Goal: Complete application form: Complete application form

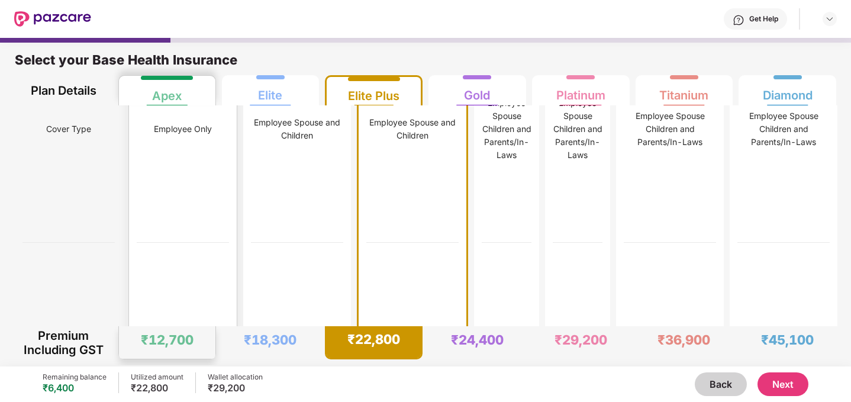
scroll to position [5, 0]
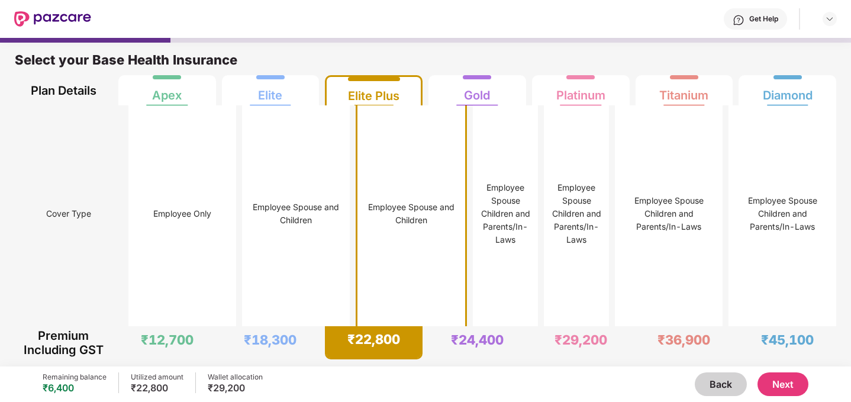
click at [365, 169] on div "Employee Spouse and Children" at bounding box center [411, 214] width 92 height 227
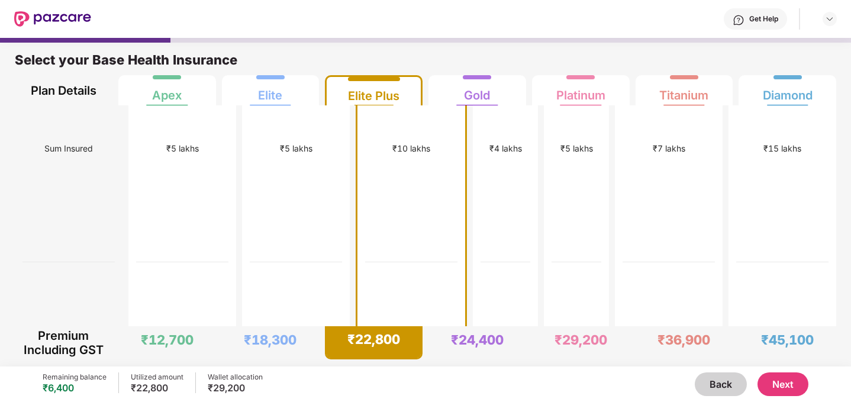
scroll to position [298, 0]
click at [282, 232] on div "₹5 lakhs" at bounding box center [296, 147] width 92 height 227
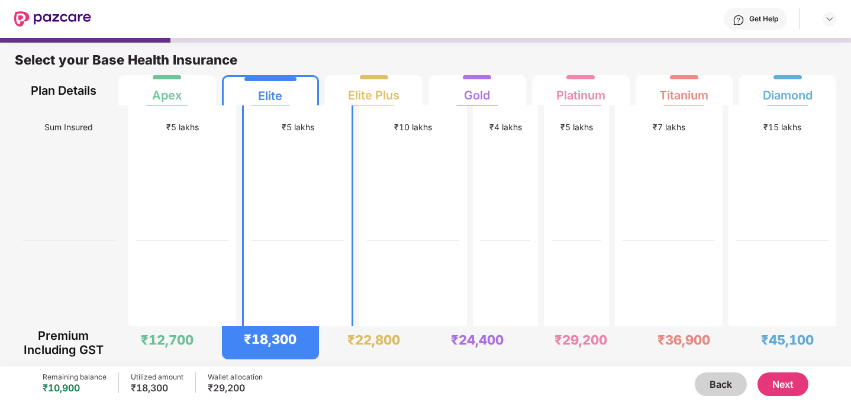
scroll to position [338, 0]
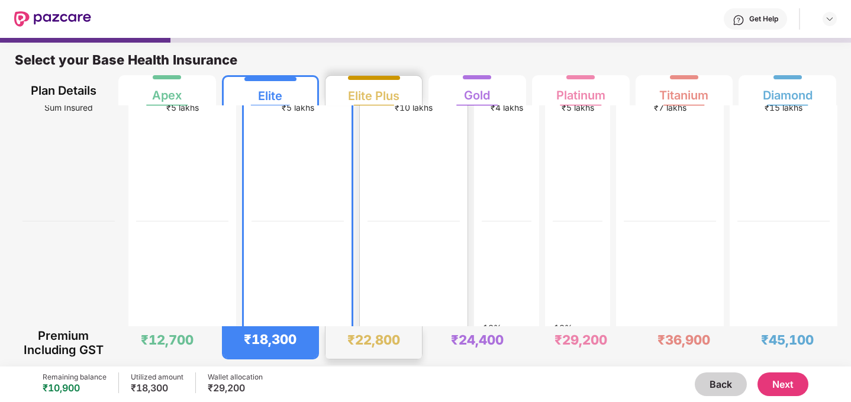
click at [379, 221] on div "₹10 lakhs" at bounding box center [414, 108] width 92 height 227
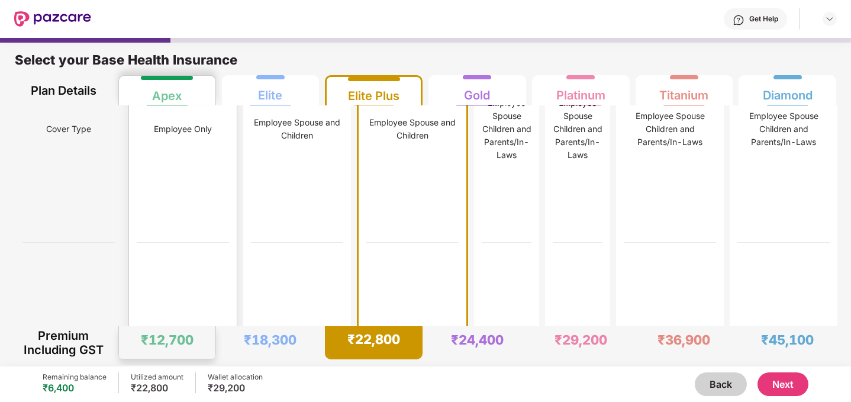
scroll to position [91, 0]
click at [278, 386] on div "Back Next" at bounding box center [536, 384] width 546 height 24
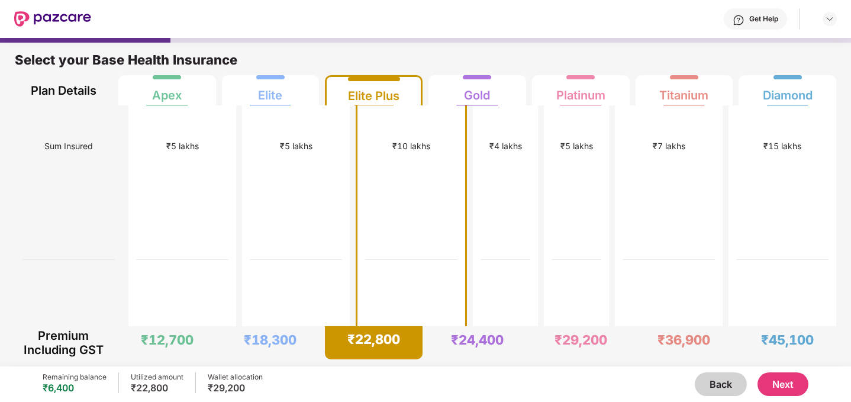
scroll to position [300, 0]
click at [250, 237] on div "₹5 lakhs" at bounding box center [296, 146] width 92 height 227
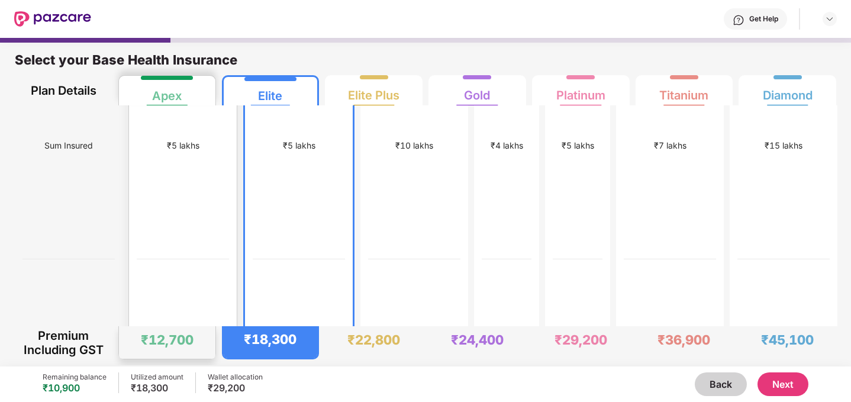
click at [177, 232] on div "₹5 lakhs" at bounding box center [183, 146] width 92 height 227
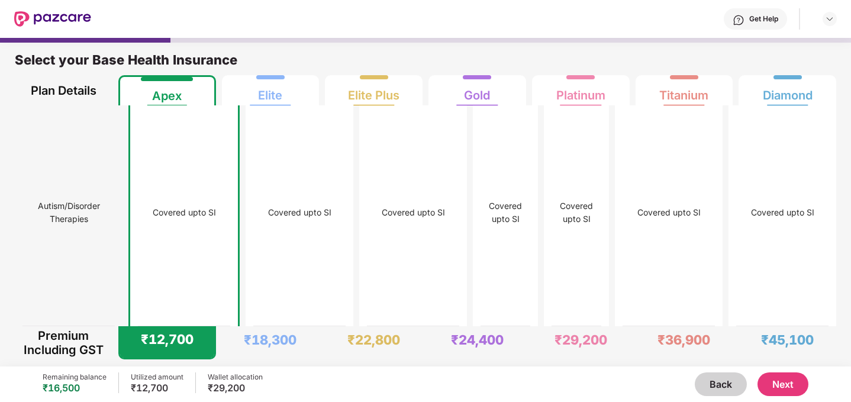
scroll to position [5774, 0]
drag, startPoint x: 253, startPoint y: 390, endPoint x: 208, endPoint y: 385, distance: 45.3
click at [208, 385] on div "₹29,200" at bounding box center [235, 388] width 55 height 12
click at [253, 387] on div "₹29,200" at bounding box center [235, 388] width 55 height 12
click at [255, 387] on div "₹29,200" at bounding box center [235, 388] width 55 height 12
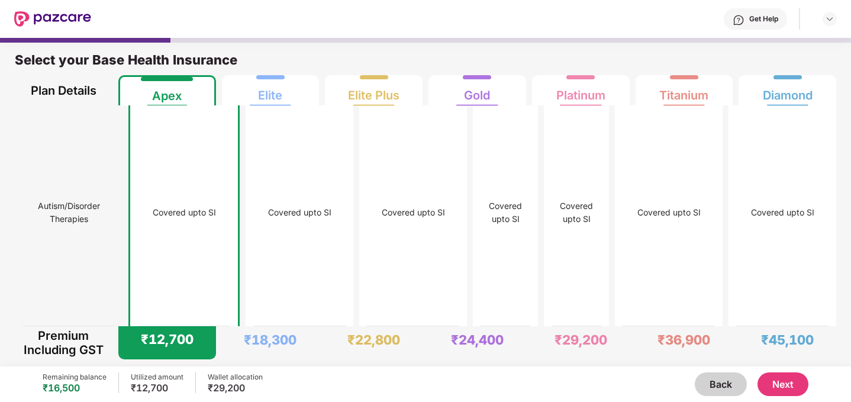
click at [244, 387] on div "₹29,200" at bounding box center [235, 388] width 55 height 12
click at [249, 388] on div "₹29,200" at bounding box center [235, 388] width 55 height 12
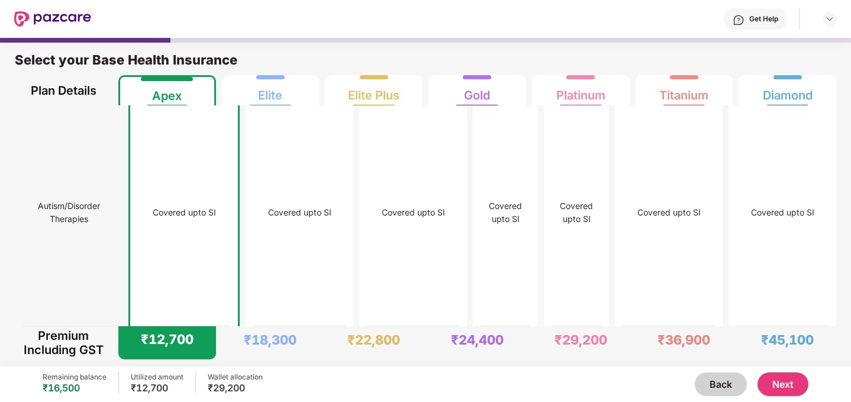
click at [249, 388] on div "₹29,200" at bounding box center [235, 388] width 55 height 12
click at [244, 388] on div "₹29,200" at bounding box center [235, 388] width 55 height 12
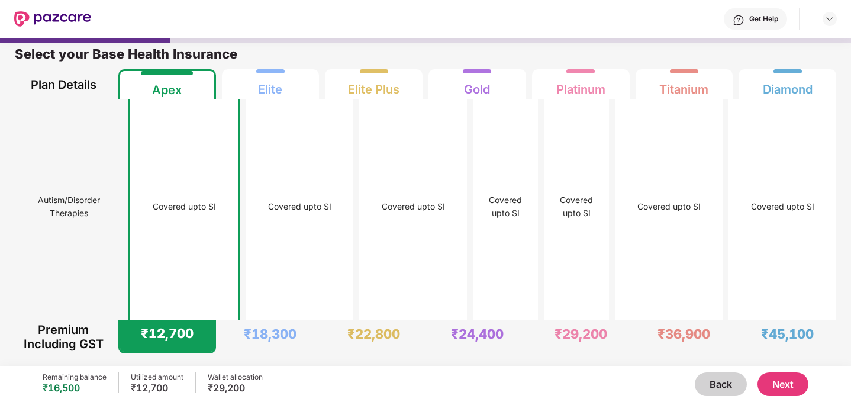
click at [795, 387] on button "Next" at bounding box center [783, 384] width 51 height 24
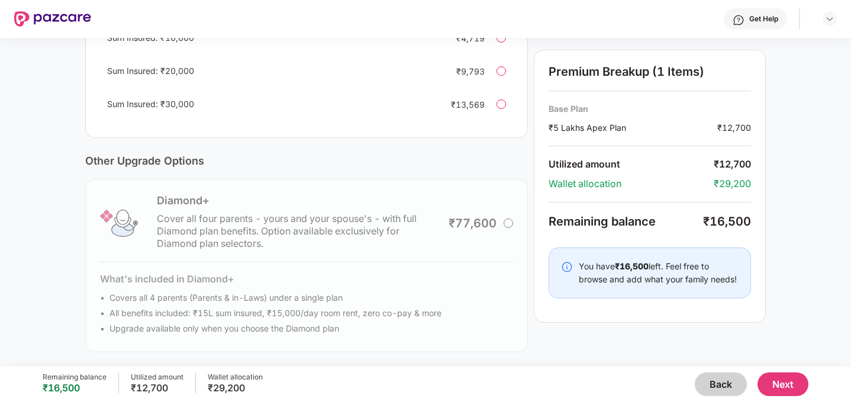
scroll to position [0, 0]
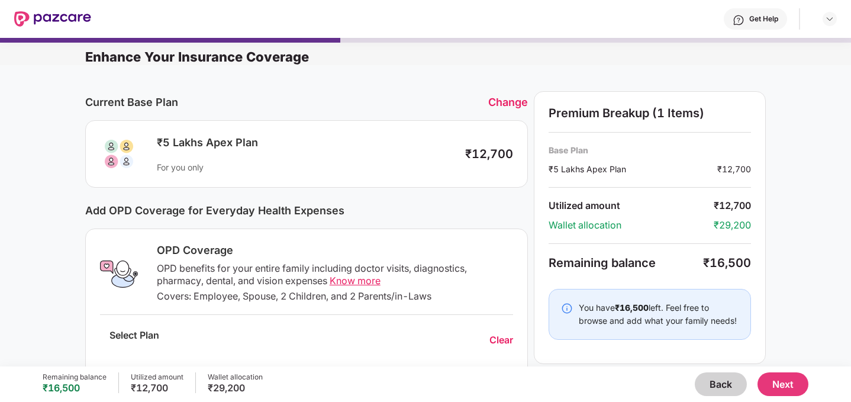
click at [650, 113] on div "Premium Breakup (1 Items)" at bounding box center [650, 113] width 203 height 14
click at [721, 383] on button "Back" at bounding box center [721, 384] width 52 height 24
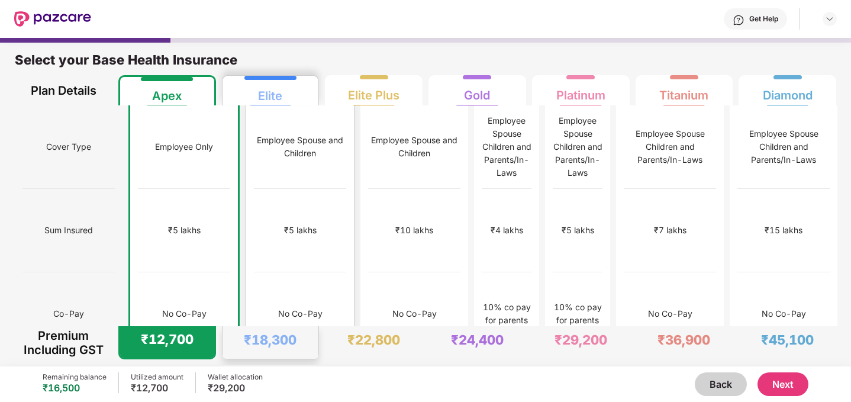
click at [281, 307] on div "No Co-Pay" at bounding box center [300, 313] width 44 height 13
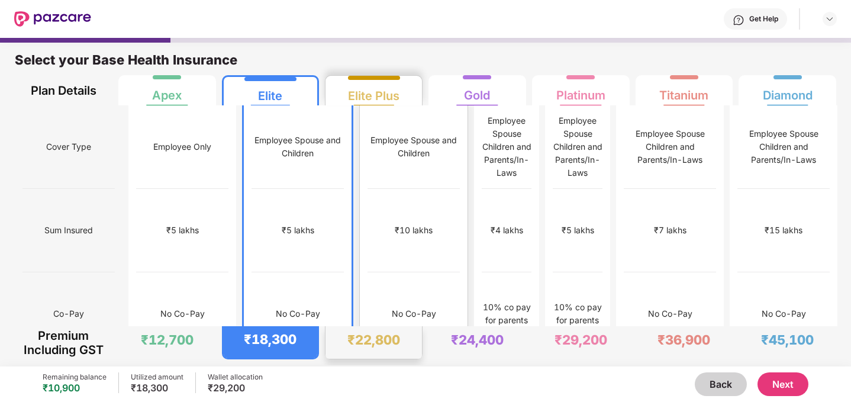
click at [375, 203] on div "₹10 lakhs" at bounding box center [414, 230] width 92 height 83
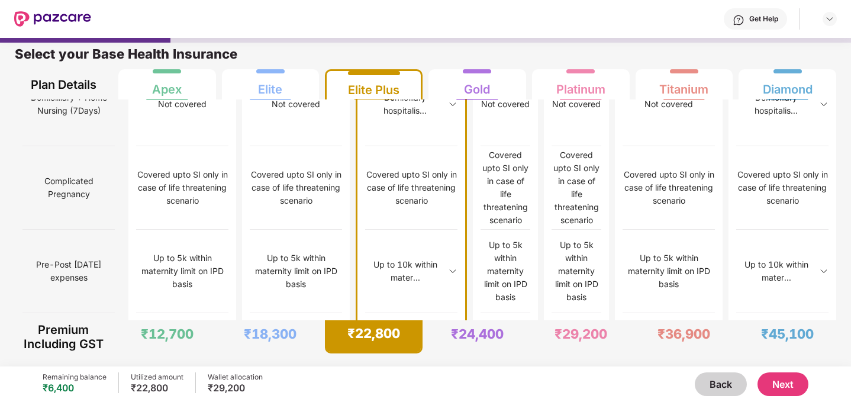
scroll to position [1215, 0]
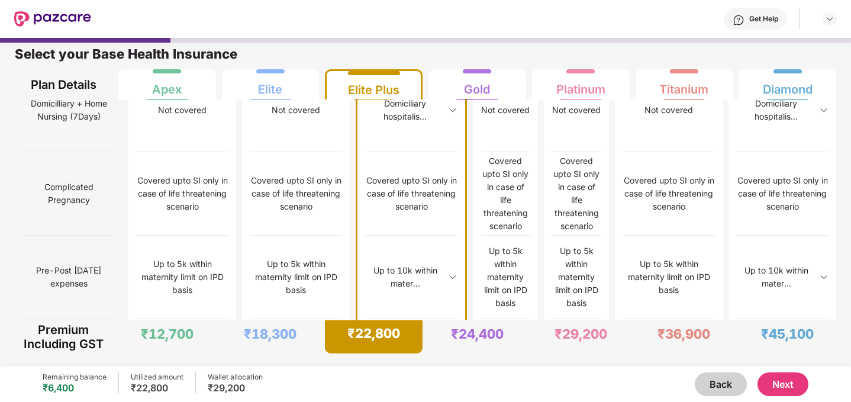
scroll to position [1215, 0]
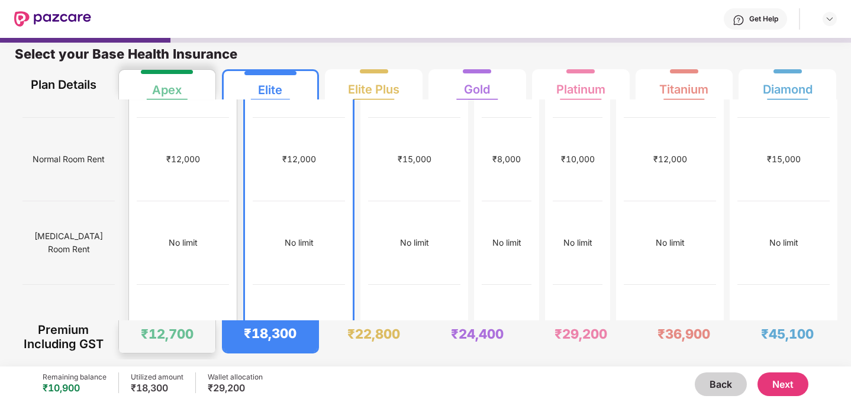
scroll to position [233, 0]
click at [793, 383] on button "Next" at bounding box center [783, 384] width 51 height 24
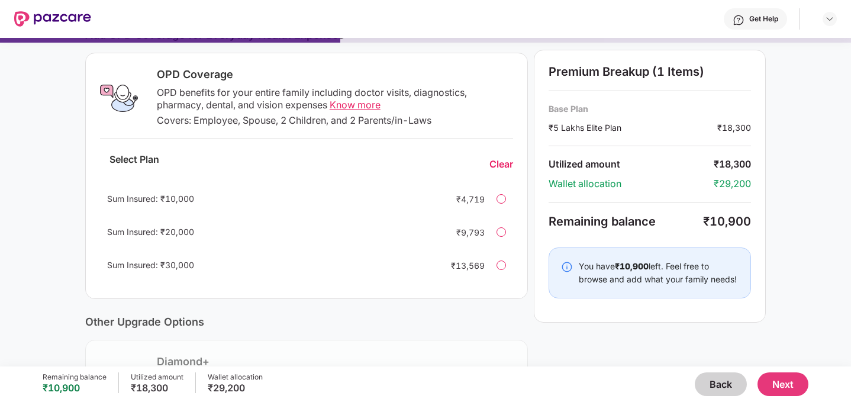
scroll to position [192, 0]
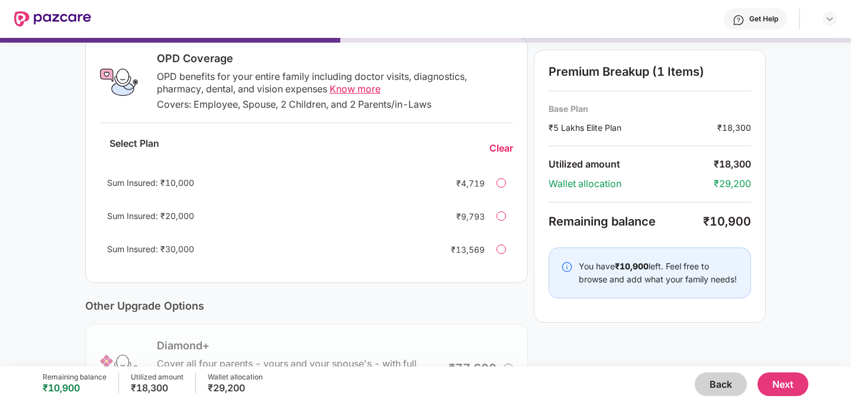
click at [357, 88] on span "Know more" at bounding box center [355, 89] width 51 height 12
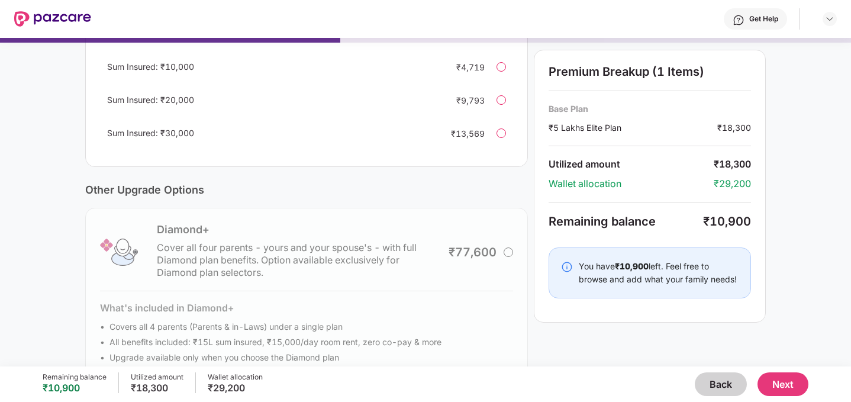
scroll to position [312, 0]
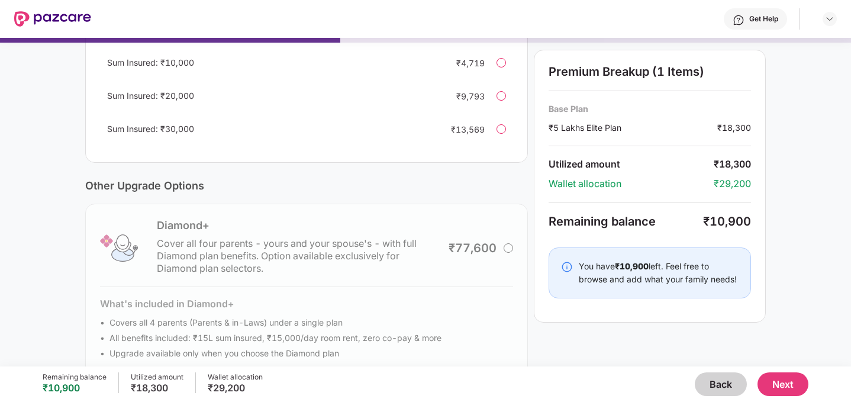
click at [502, 133] on div at bounding box center [501, 128] width 9 height 9
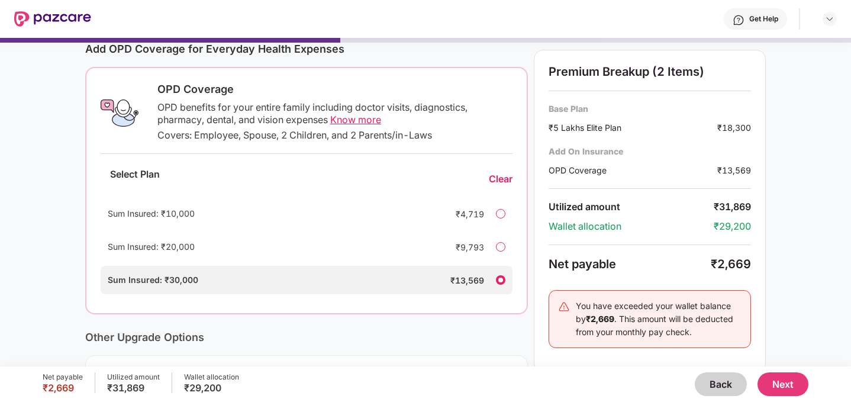
scroll to position [149, 0]
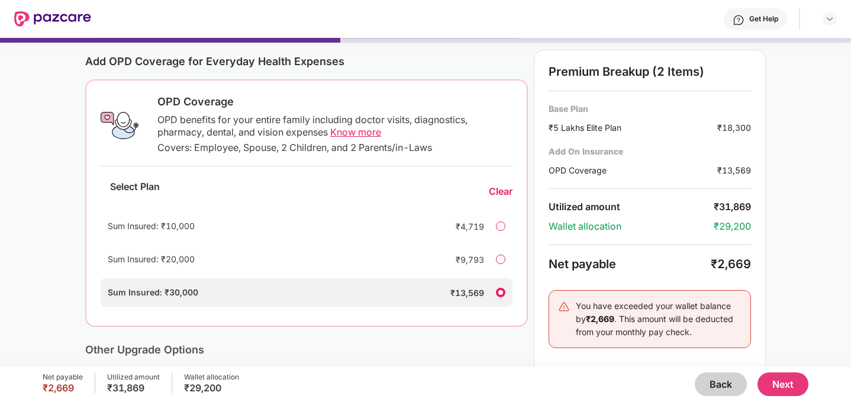
click at [504, 227] on div at bounding box center [500, 225] width 9 height 9
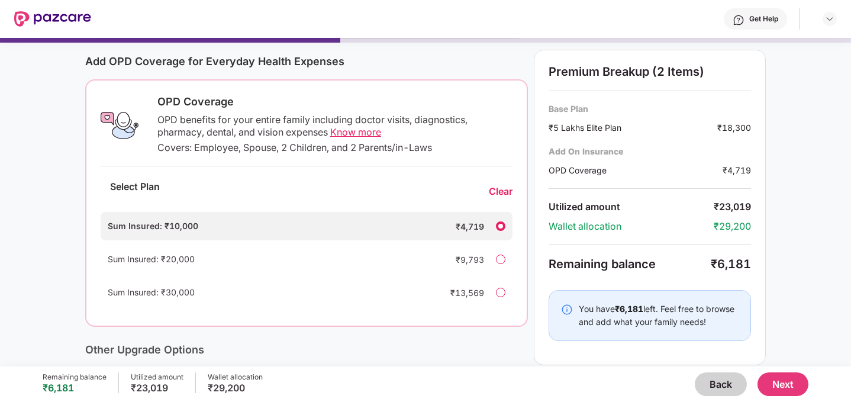
click at [501, 252] on div "Sum Insured: ₹20,000 ₹9,793" at bounding box center [307, 259] width 412 height 28
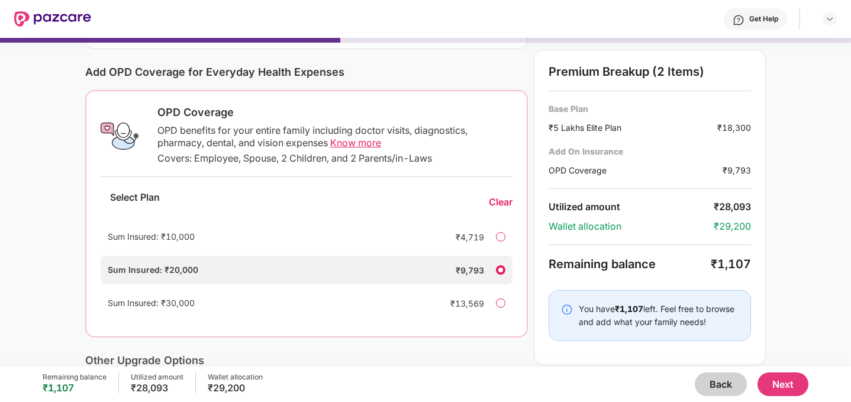
scroll to position [138, 0]
click at [363, 143] on span "Know more" at bounding box center [355, 143] width 51 height 12
click at [502, 235] on div at bounding box center [500, 237] width 9 height 9
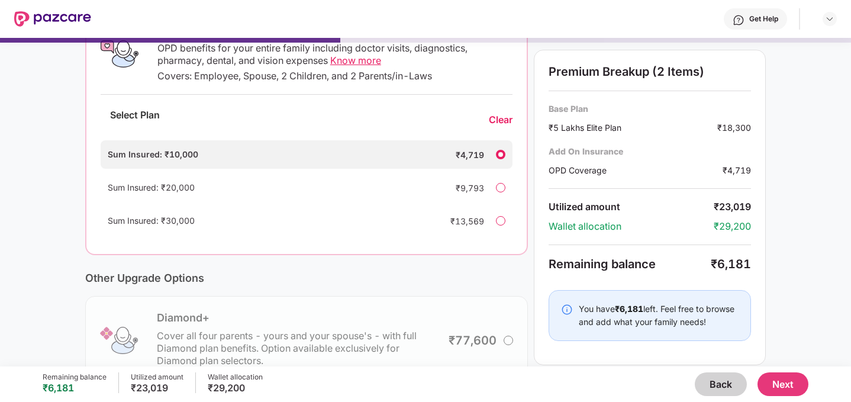
scroll to position [222, 0]
click at [504, 119] on div "Clear" at bounding box center [501, 119] width 24 height 12
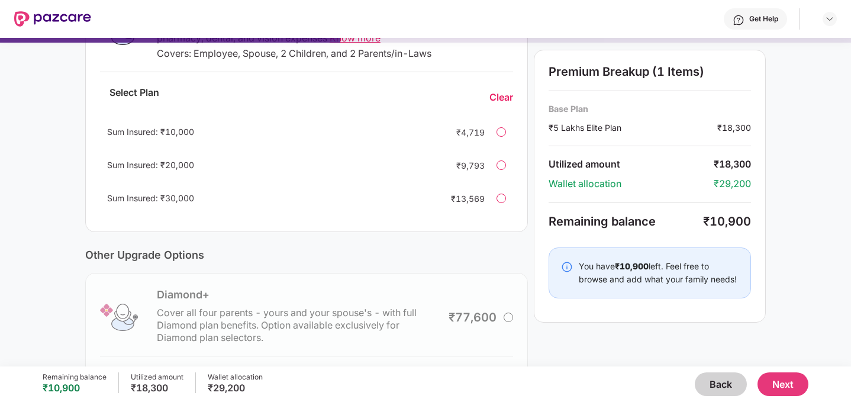
scroll to position [337, 0]
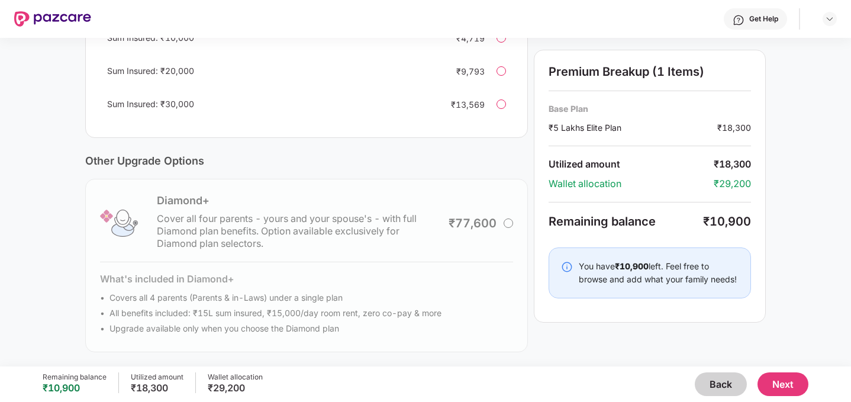
click at [779, 384] on button "Next" at bounding box center [783, 384] width 51 height 24
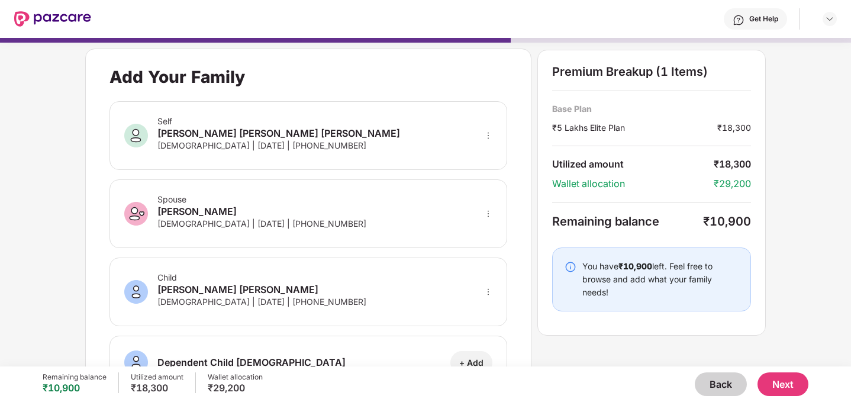
click at [274, 137] on div "[PERSON_NAME] [PERSON_NAME] [PERSON_NAME]" at bounding box center [279, 133] width 243 height 14
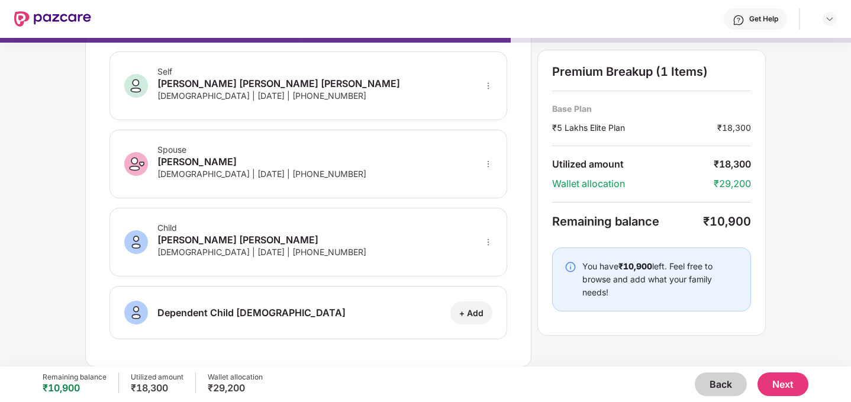
click at [196, 163] on div "[PERSON_NAME]" at bounding box center [262, 162] width 209 height 14
click at [224, 83] on div "[PERSON_NAME] [PERSON_NAME] [PERSON_NAME]" at bounding box center [279, 83] width 243 height 14
click at [488, 83] on icon "more" at bounding box center [488, 86] width 8 height 8
click at [415, 83] on div "Self [PERSON_NAME] [PERSON_NAME] [PERSON_NAME] [DEMOGRAPHIC_DATA] | [DATE] | [P…" at bounding box center [309, 86] width 398 height 69
click at [784, 389] on button "Next" at bounding box center [783, 384] width 51 height 24
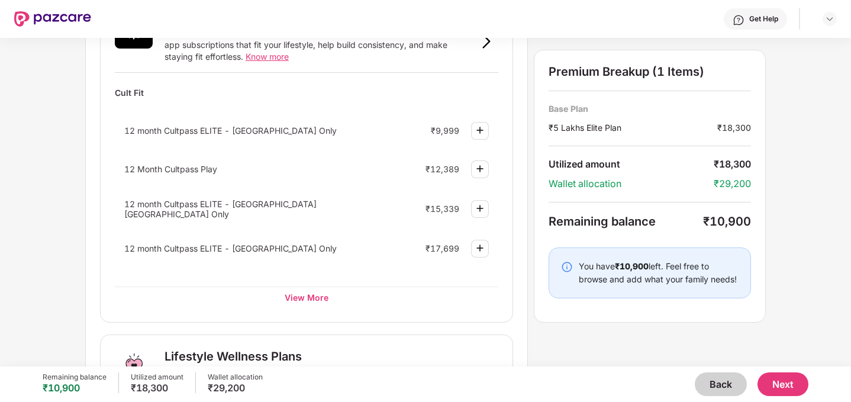
scroll to position [489, 0]
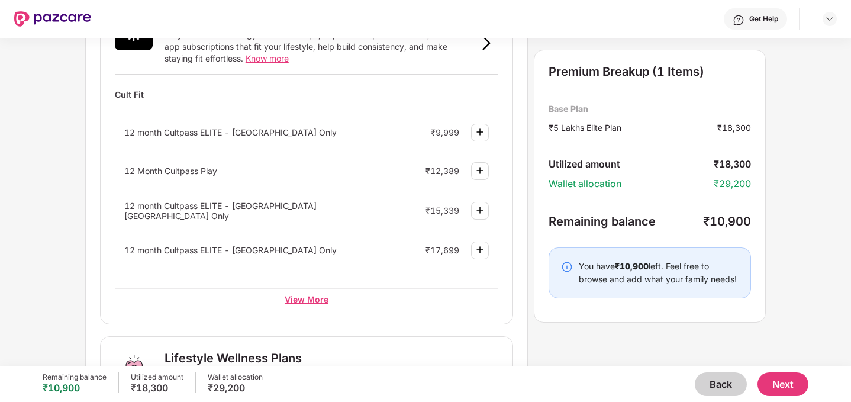
click at [316, 297] on div "View More" at bounding box center [307, 298] width 384 height 21
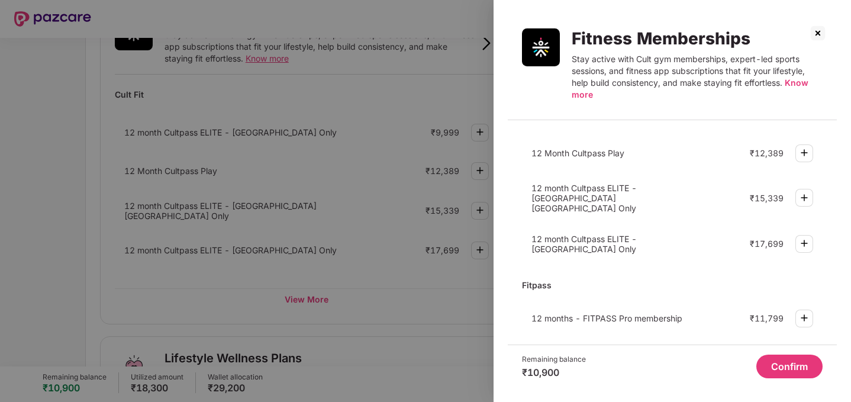
scroll to position [0, 0]
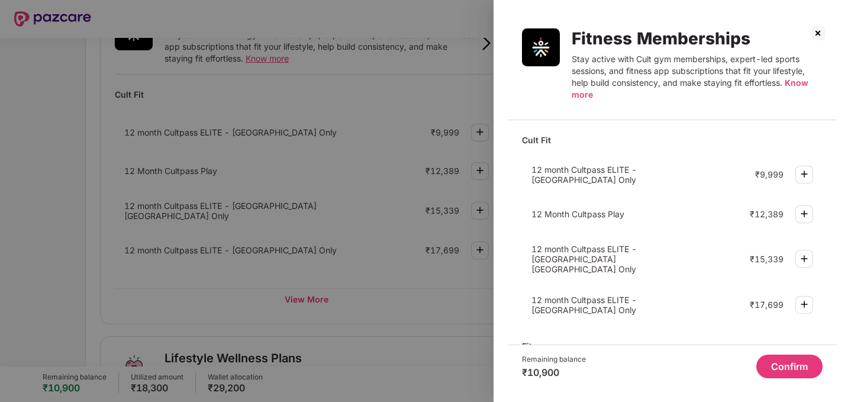
click at [801, 170] on img at bounding box center [805, 174] width 14 height 14
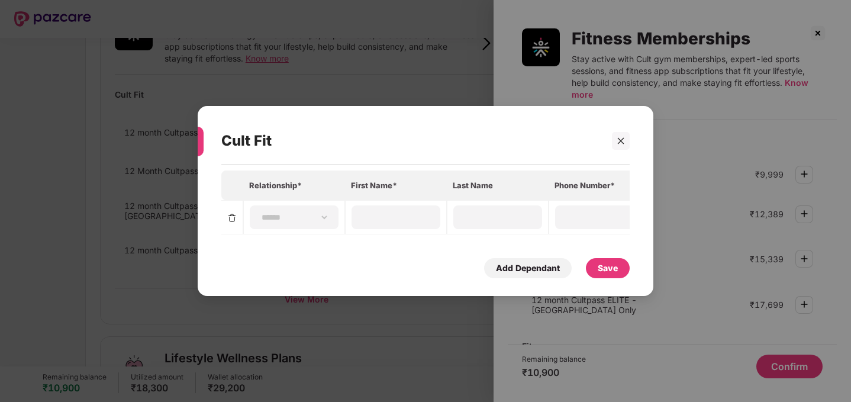
click at [297, 187] on th "Relationship*" at bounding box center [294, 186] width 102 height 30
click at [312, 221] on select "**********" at bounding box center [294, 217] width 69 height 9
select select "****"
type input "********"
type input "**********"
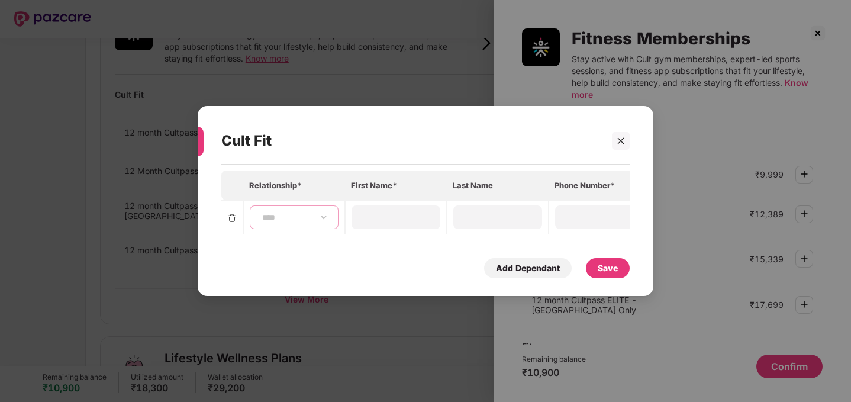
type input "**********"
click at [609, 268] on div "Save" at bounding box center [608, 268] width 20 height 13
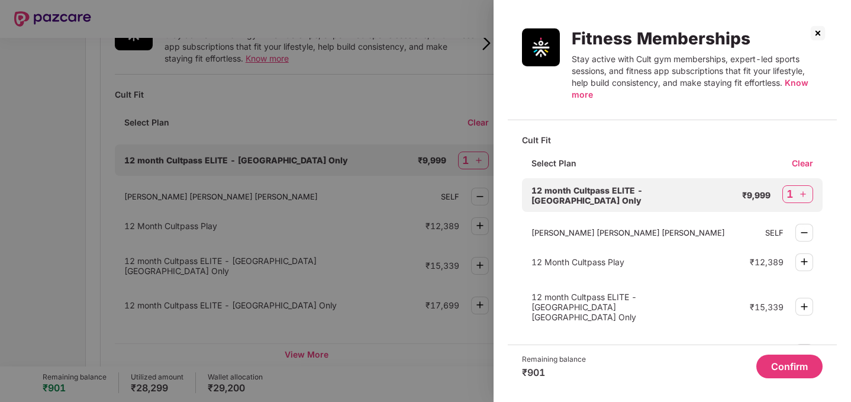
scroll to position [111, 0]
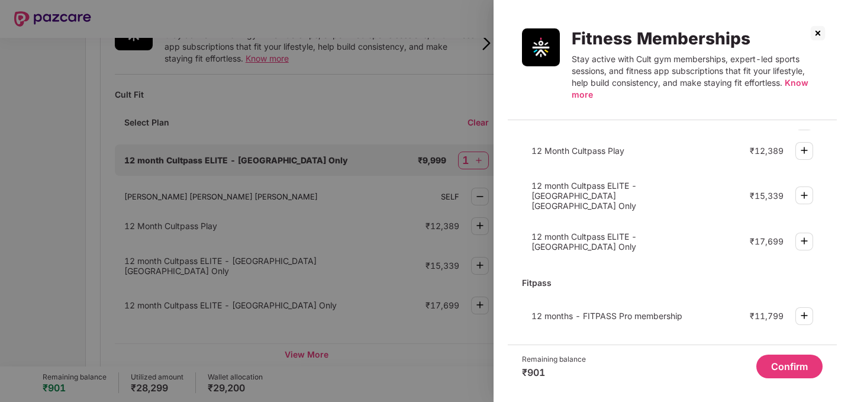
click at [785, 365] on button "Confirm" at bounding box center [790, 367] width 66 height 24
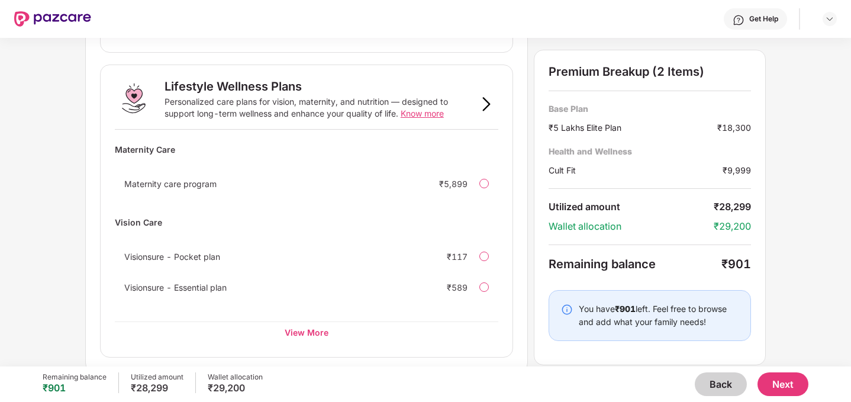
scroll to position [820, 0]
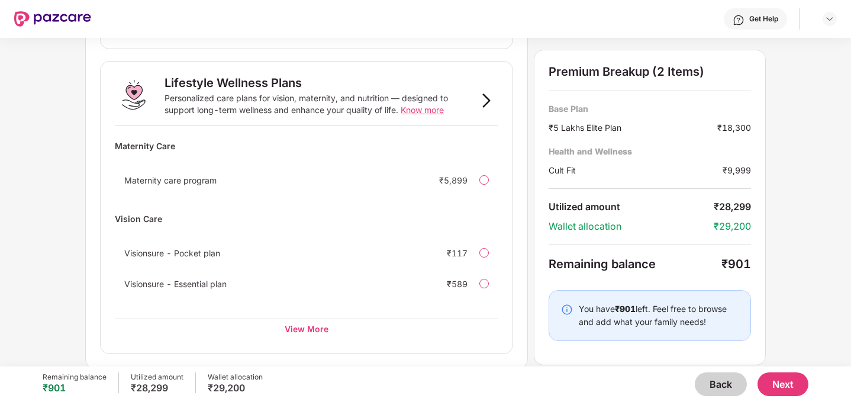
click at [792, 384] on button "Next" at bounding box center [783, 384] width 51 height 24
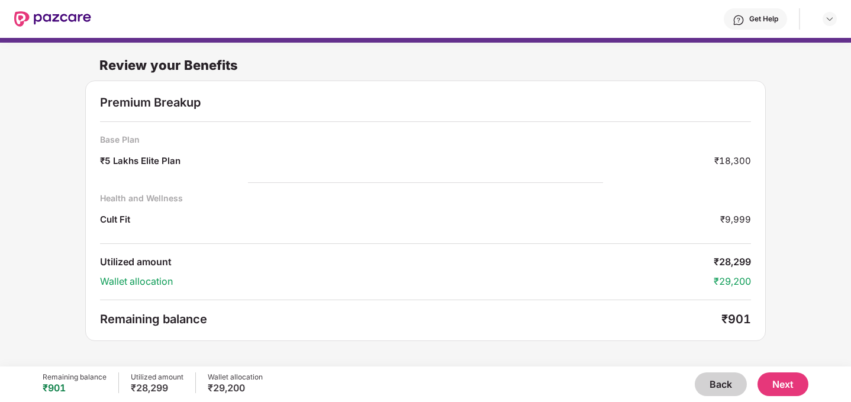
click at [794, 382] on button "Next" at bounding box center [783, 384] width 51 height 24
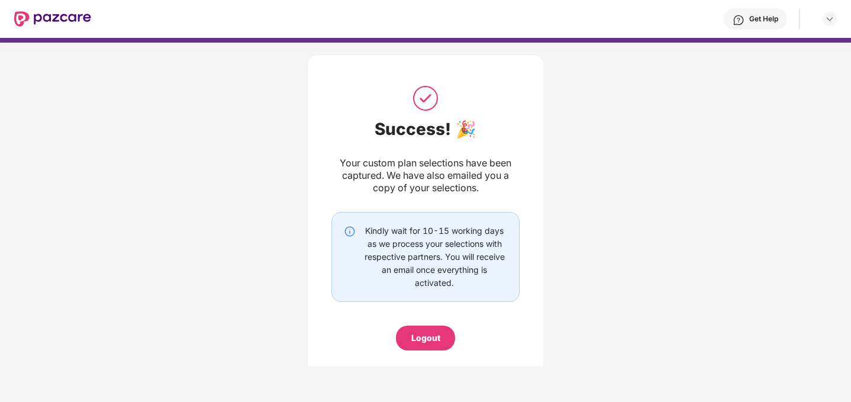
scroll to position [25, 0]
